Goal: Transaction & Acquisition: Purchase product/service

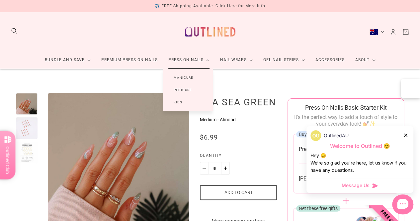
click at [180, 77] on link "Manicure" at bounding box center [183, 77] width 41 height 12
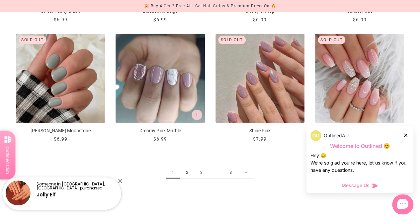
scroll to position [699, 0]
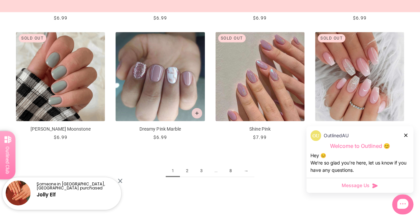
click at [187, 169] on link "2" at bounding box center [187, 171] width 14 height 12
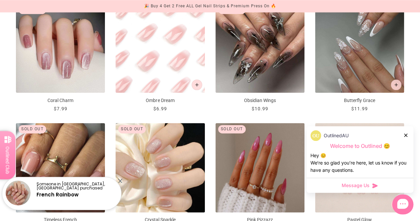
scroll to position [450, 0]
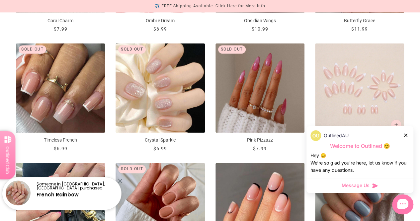
click at [407, 134] on div at bounding box center [406, 134] width 4 height 7
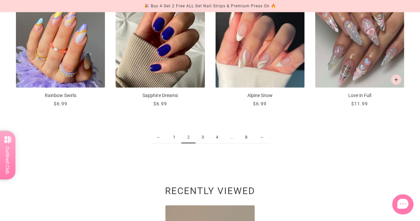
scroll to position [733, 0]
click at [204, 137] on link "3" at bounding box center [202, 137] width 14 height 12
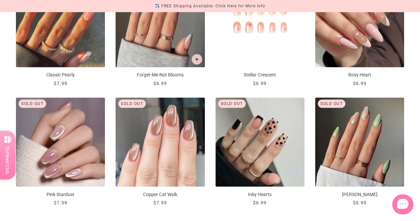
scroll to position [771, 0]
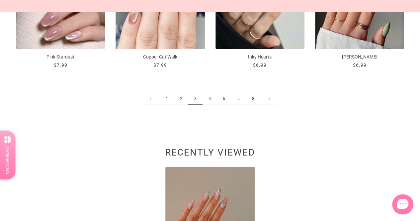
click at [214, 95] on link "4" at bounding box center [209, 99] width 14 height 12
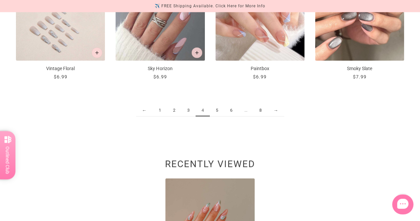
scroll to position [760, 0]
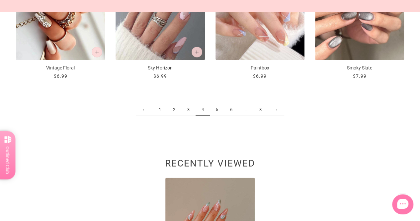
click at [216, 107] on link "5" at bounding box center [217, 110] width 14 height 12
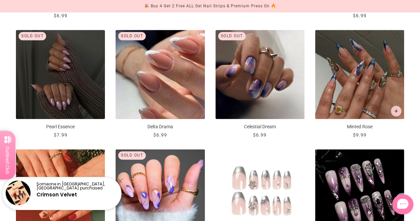
scroll to position [348, 0]
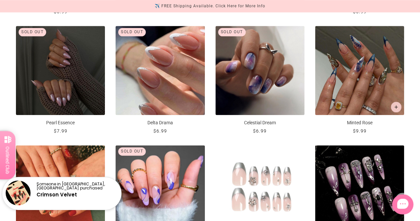
click at [216, 107] on img "Celestial Dream" at bounding box center [259, 70] width 89 height 89
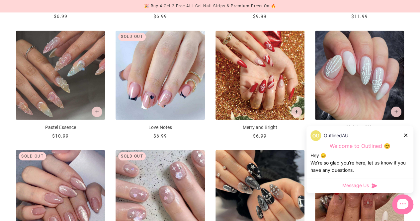
scroll to position [584, 0]
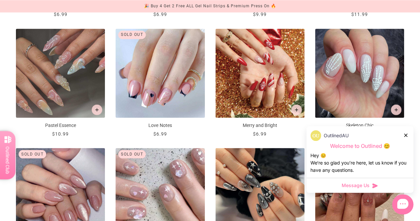
click at [406, 137] on div at bounding box center [406, 134] width 4 height 7
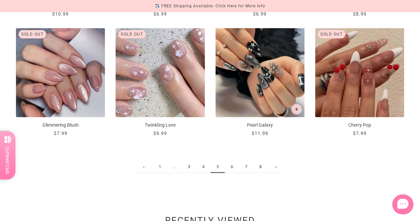
scroll to position [815, 0]
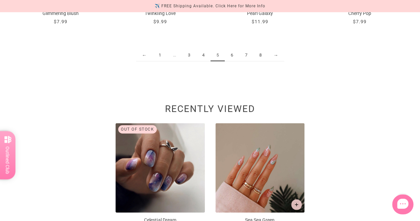
click at [227, 60] on div "← 1 ... 3 4 5 6 7 8 →" at bounding box center [210, 58] width 388 height 45
click at [231, 57] on link "6" at bounding box center [232, 55] width 14 height 12
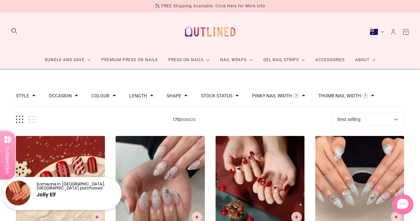
click at [14, 31] on button "Search" at bounding box center [14, 30] width 7 height 7
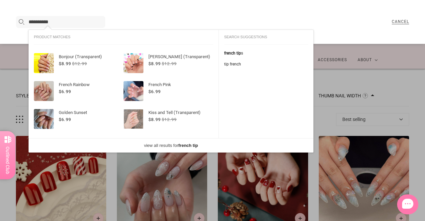
type input "**********"
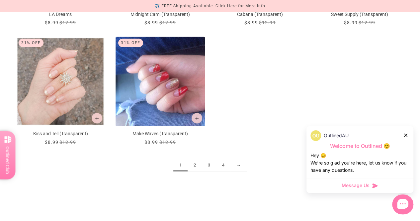
scroll to position [728, 0]
click at [198, 163] on link "2" at bounding box center [194, 165] width 14 height 12
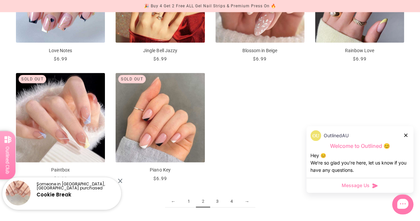
scroll to position [691, 0]
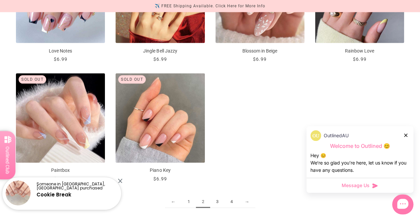
click at [221, 201] on link "3" at bounding box center [217, 201] width 14 height 12
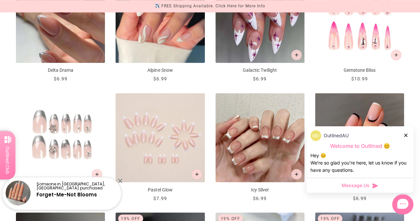
scroll to position [497, 0]
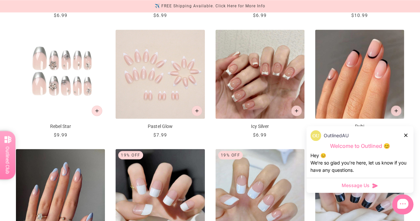
click at [0, 62] on div "**********" at bounding box center [210, 9] width 420 height 874
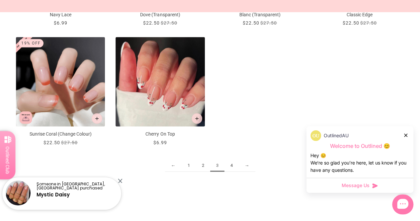
scroll to position [744, 0]
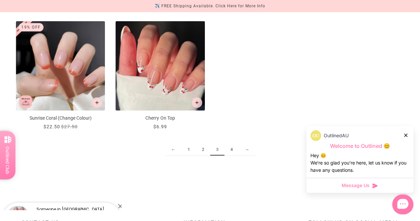
click at [228, 150] on link "4" at bounding box center [231, 149] width 14 height 12
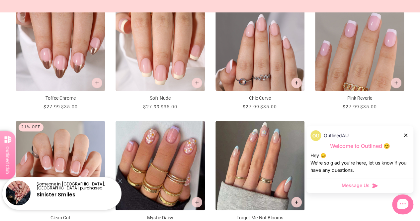
scroll to position [406, 0]
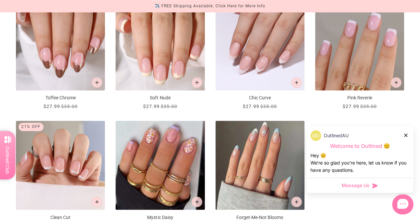
click at [223, 62] on img "Chic Curve" at bounding box center [259, 45] width 89 height 89
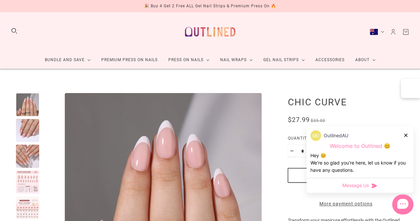
click at [31, 130] on div at bounding box center [27, 130] width 23 height 23
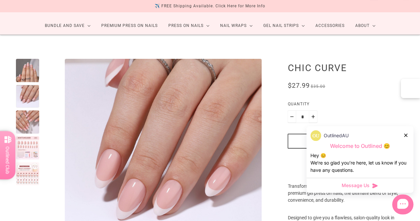
scroll to position [34, 0]
click at [26, 148] on div at bounding box center [27, 147] width 23 height 23
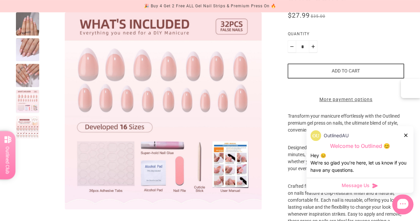
scroll to position [105, 0]
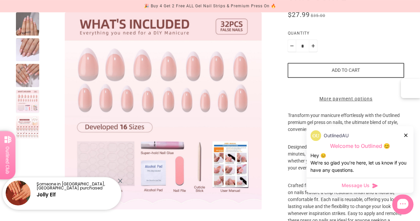
click at [35, 137] on div at bounding box center [27, 126] width 23 height 23
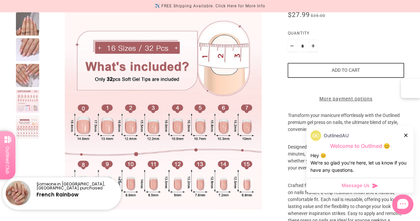
click at [379, 73] on button "Add to cart" at bounding box center [345, 70] width 116 height 15
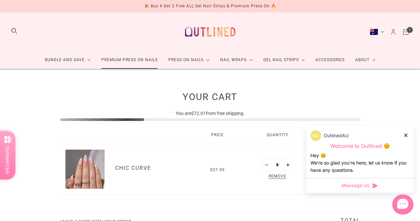
click at [134, 53] on link "Premium Press On Nails" at bounding box center [129, 60] width 67 height 18
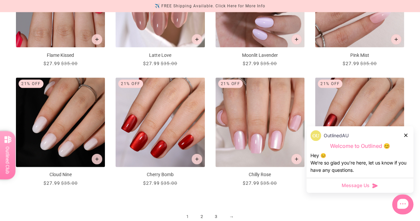
scroll to position [759, 0]
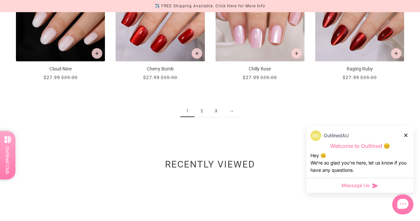
click at [193, 113] on span "1" at bounding box center [187, 111] width 14 height 12
click at [200, 110] on link "2" at bounding box center [201, 111] width 14 height 12
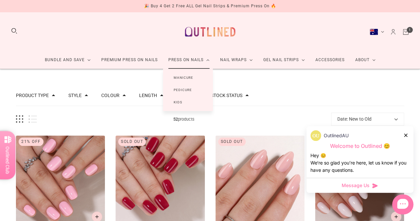
click at [192, 76] on link "Manicure" at bounding box center [183, 77] width 41 height 12
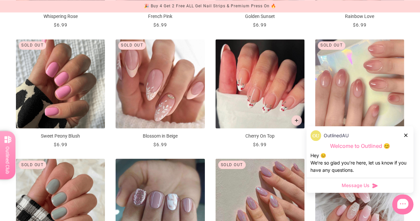
scroll to position [679, 0]
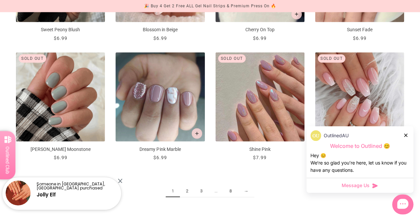
click at [188, 189] on link "2" at bounding box center [187, 191] width 14 height 12
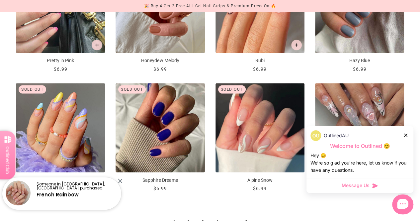
scroll to position [738, 0]
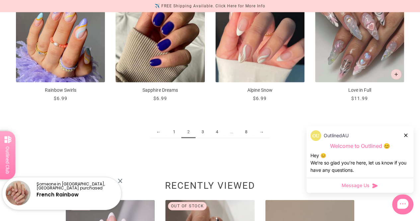
click at [205, 130] on link "3" at bounding box center [202, 132] width 14 height 12
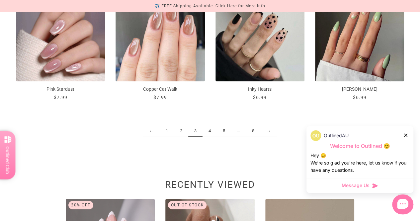
scroll to position [714, 0]
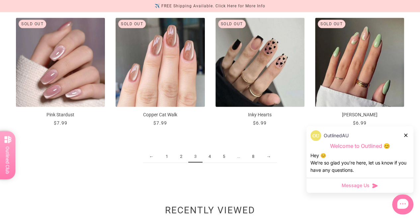
click at [211, 156] on link "4" at bounding box center [209, 156] width 14 height 12
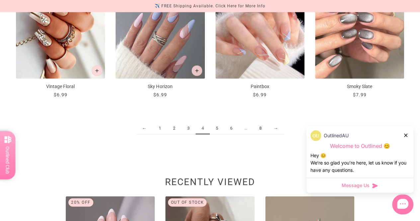
scroll to position [742, 0]
click at [218, 132] on link "5" at bounding box center [217, 128] width 14 height 12
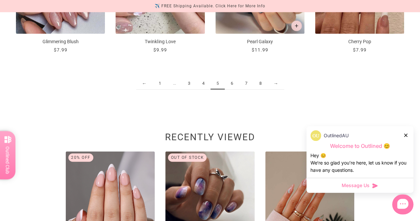
scroll to position [809, 0]
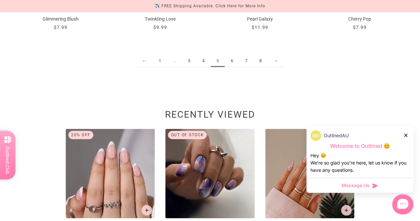
click at [234, 64] on link "6" at bounding box center [232, 61] width 14 height 12
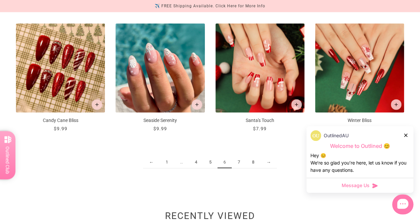
click at [242, 167] on link "7" at bounding box center [239, 162] width 14 height 12
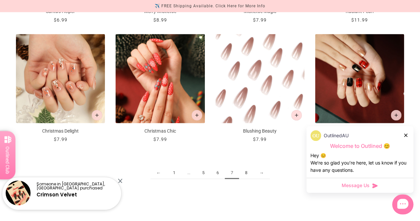
click at [243, 172] on link "8" at bounding box center [246, 173] width 14 height 12
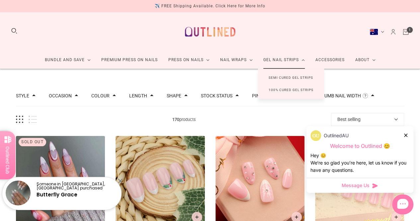
click at [288, 63] on link "Gel Nail Strips" at bounding box center [284, 60] width 52 height 18
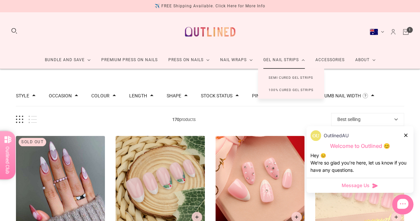
click at [288, 87] on link "100% Cured Gel Strips" at bounding box center [291, 90] width 66 height 12
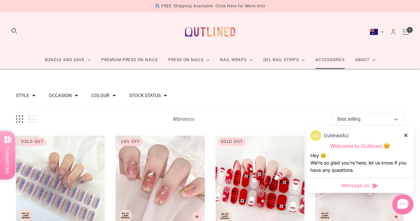
click at [335, 62] on link "Accessories" at bounding box center [330, 60] width 40 height 18
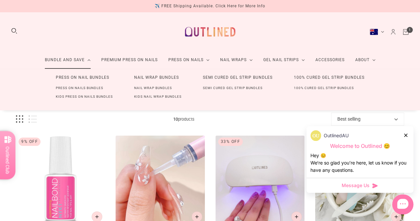
click at [86, 75] on link "Press On Nail Bundles" at bounding box center [82, 77] width 75 height 12
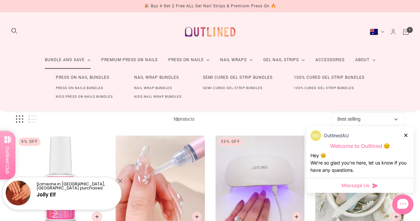
click at [86, 89] on link "Press On Nails Bundles" at bounding box center [79, 88] width 69 height 9
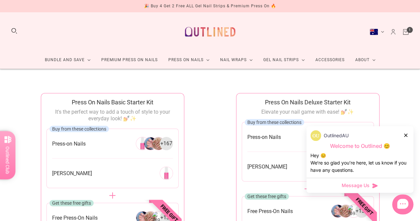
click at [404, 134] on icon at bounding box center [405, 134] width 3 height 3
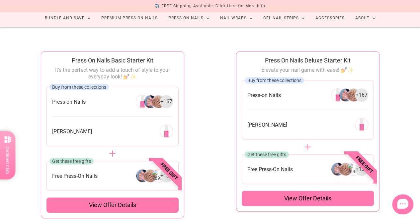
scroll to position [42, 0]
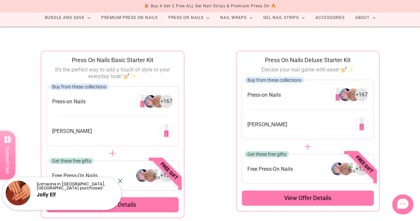
click at [167, 200] on div "View offer details" at bounding box center [112, 204] width 132 height 15
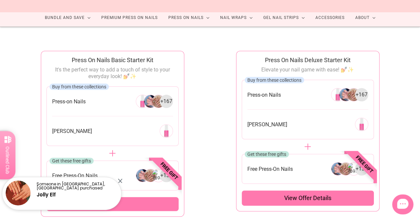
click at [167, 200] on div at bounding box center [112, 204] width 132 height 14
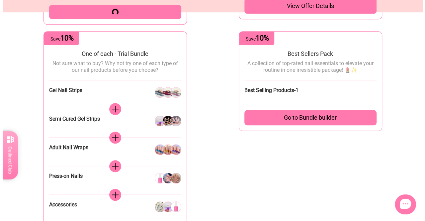
scroll to position [234, 0]
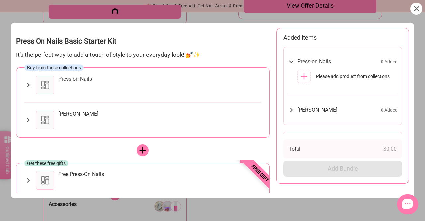
click at [50, 81] on div at bounding box center [45, 85] width 19 height 19
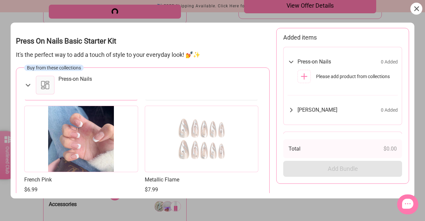
scroll to position [547, 0]
click at [122, 130] on div at bounding box center [81, 138] width 114 height 66
click at [96, 158] on div at bounding box center [81, 138] width 114 height 66
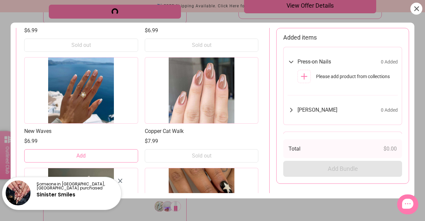
scroll to position [3816, 0]
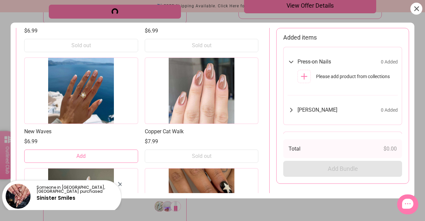
click at [106, 149] on button "Add" at bounding box center [81, 155] width 114 height 13
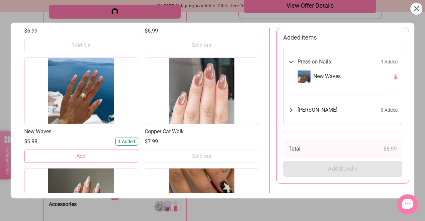
click at [311, 111] on span "[PERSON_NAME]" at bounding box center [317, 110] width 40 height 7
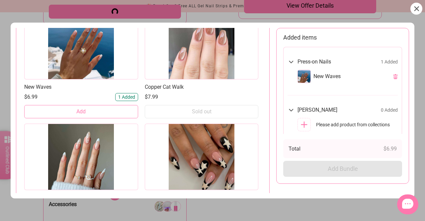
scroll to position [3864, 0]
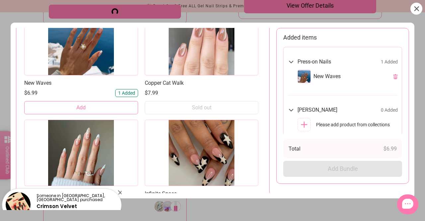
click at [302, 123] on icon at bounding box center [304, 124] width 8 height 8
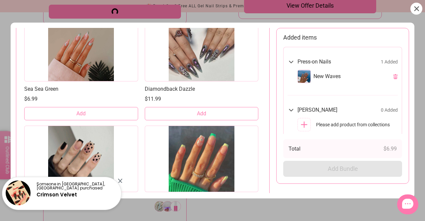
scroll to position [272, 0]
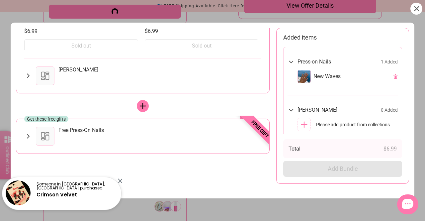
click at [52, 78] on div at bounding box center [45, 75] width 19 height 19
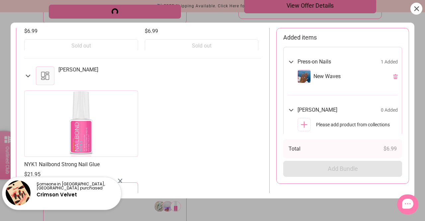
click at [78, 120] on div at bounding box center [81, 123] width 114 height 66
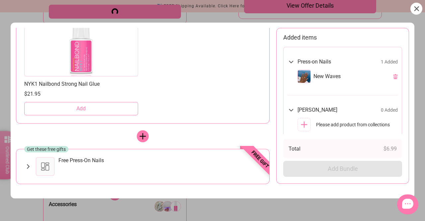
click at [78, 106] on span "Add" at bounding box center [80, 108] width 9 height 7
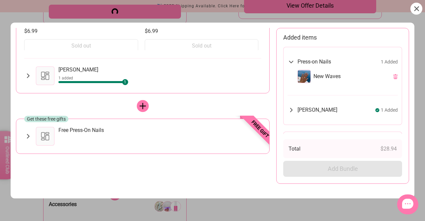
click at [90, 133] on div "Free Press-On Nails" at bounding box center [80, 130] width 45 height 7
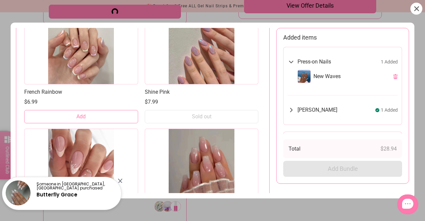
scroll to position [328, 0]
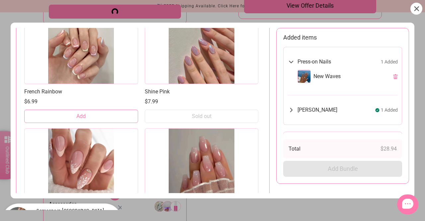
click at [95, 110] on button "Add" at bounding box center [81, 115] width 114 height 13
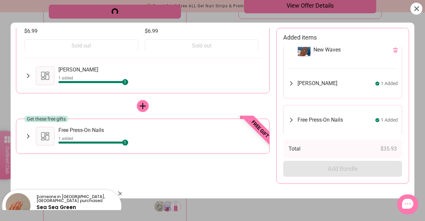
scroll to position [0, 0]
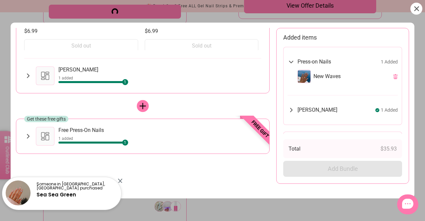
click at [314, 170] on div "Add Bundle" at bounding box center [342, 169] width 119 height 16
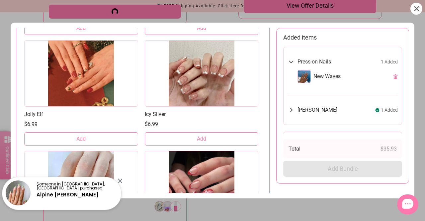
scroll to position [5352, 0]
click at [204, 132] on button "Add" at bounding box center [202, 138] width 114 height 13
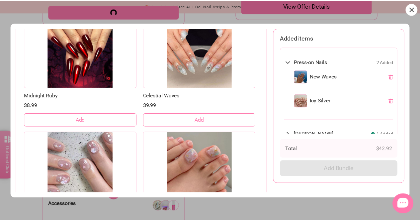
scroll to position [5790, 0]
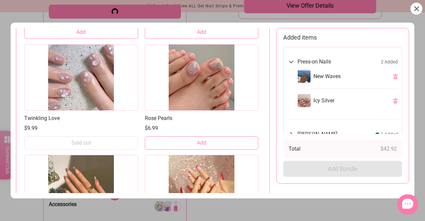
click at [416, 8] on icon at bounding box center [416, 8] width 5 height 5
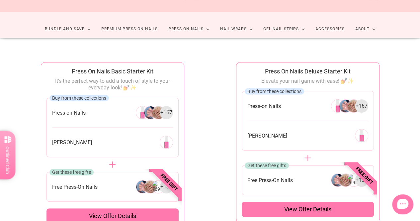
scroll to position [31, 0]
